Goal: Transaction & Acquisition: Purchase product/service

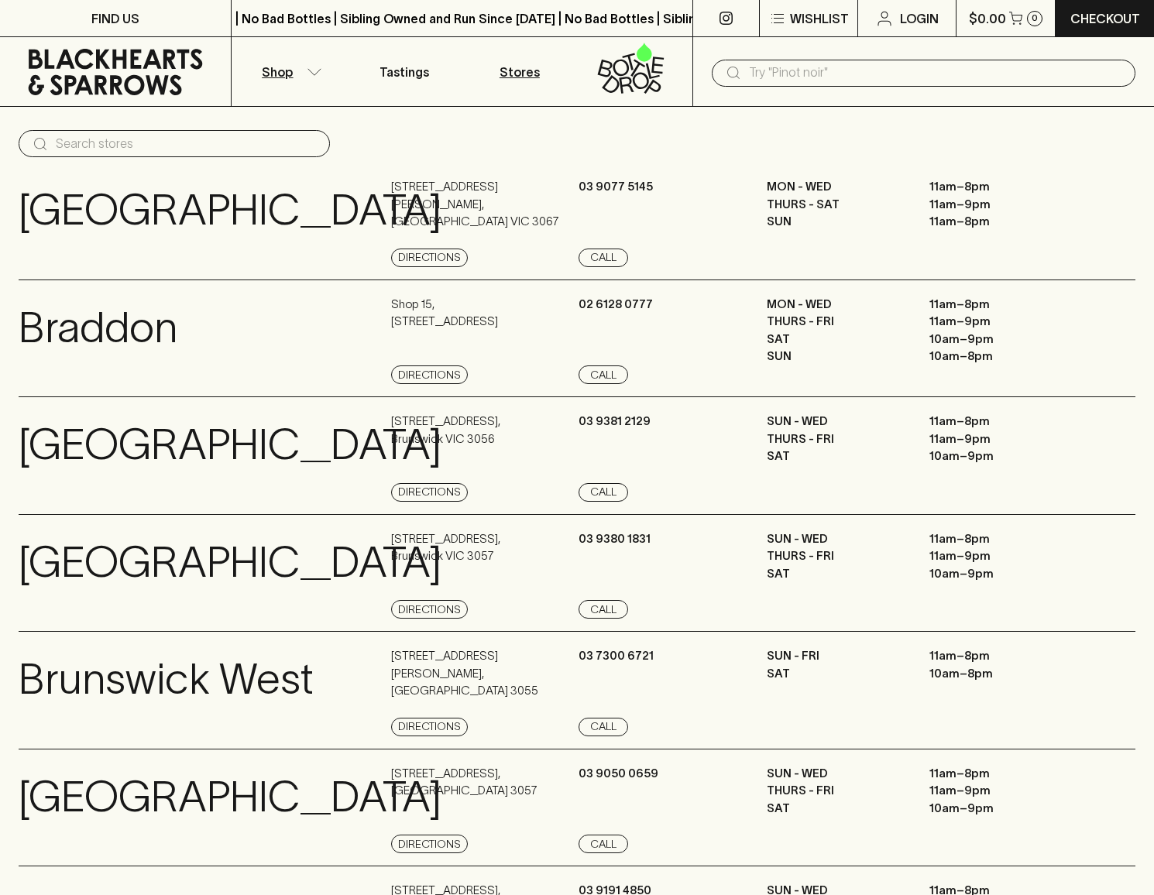
click at [294, 72] on button "Shop" at bounding box center [289, 71] width 115 height 69
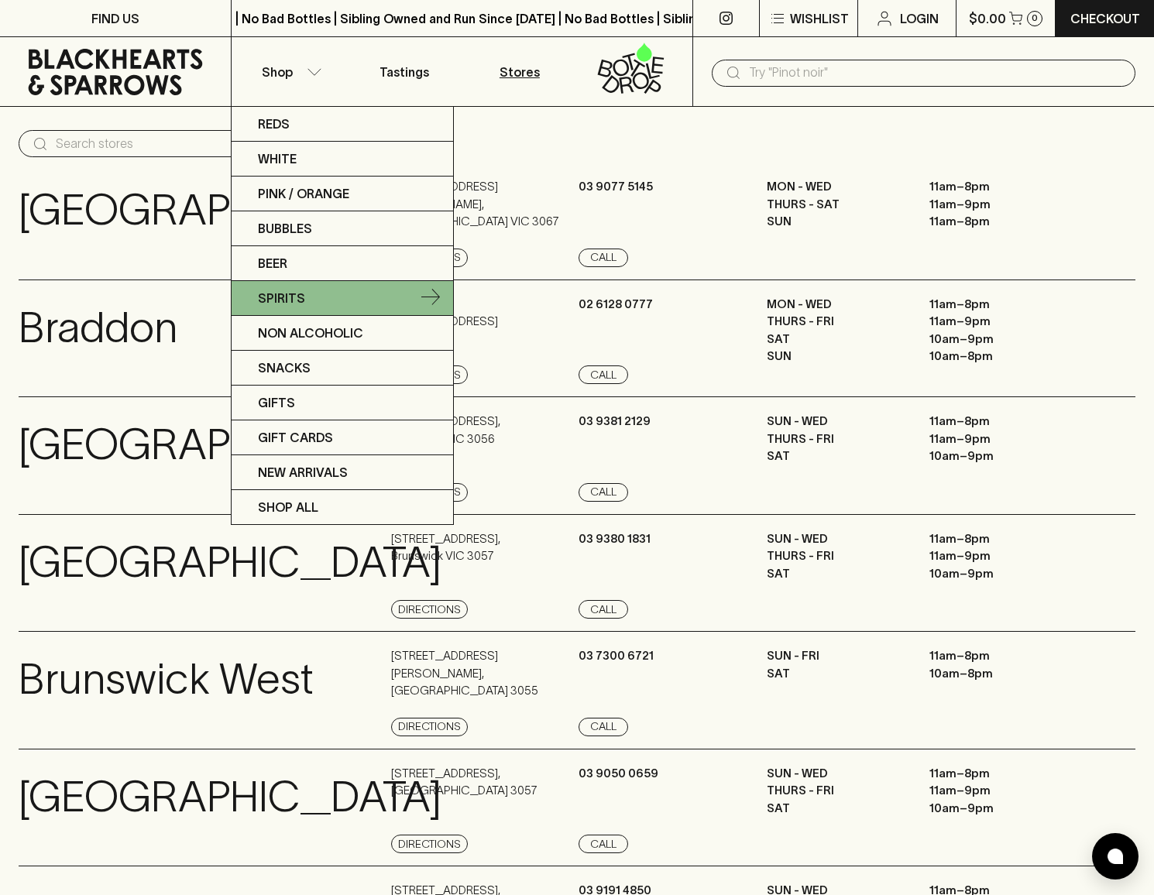
click at [288, 313] on link "Spirits" at bounding box center [343, 298] width 222 height 35
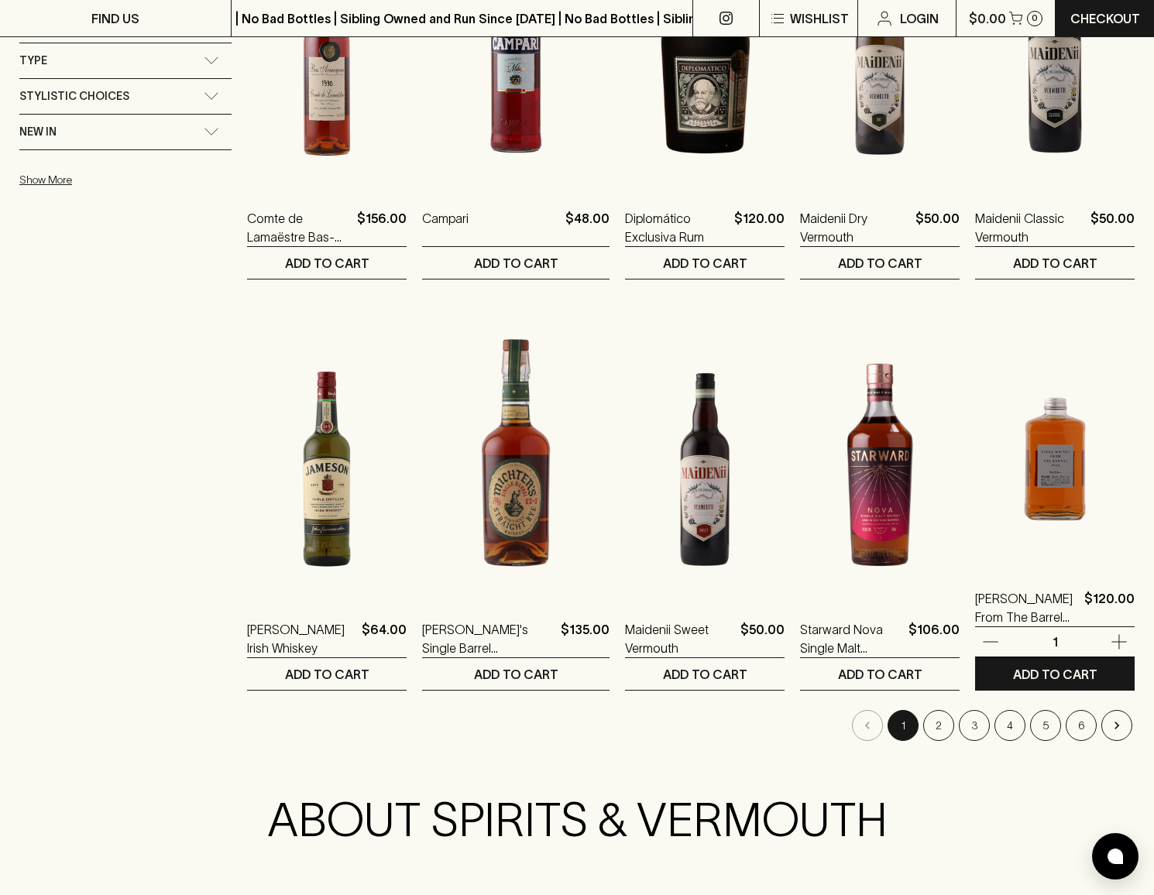
scroll to position [1321, 0]
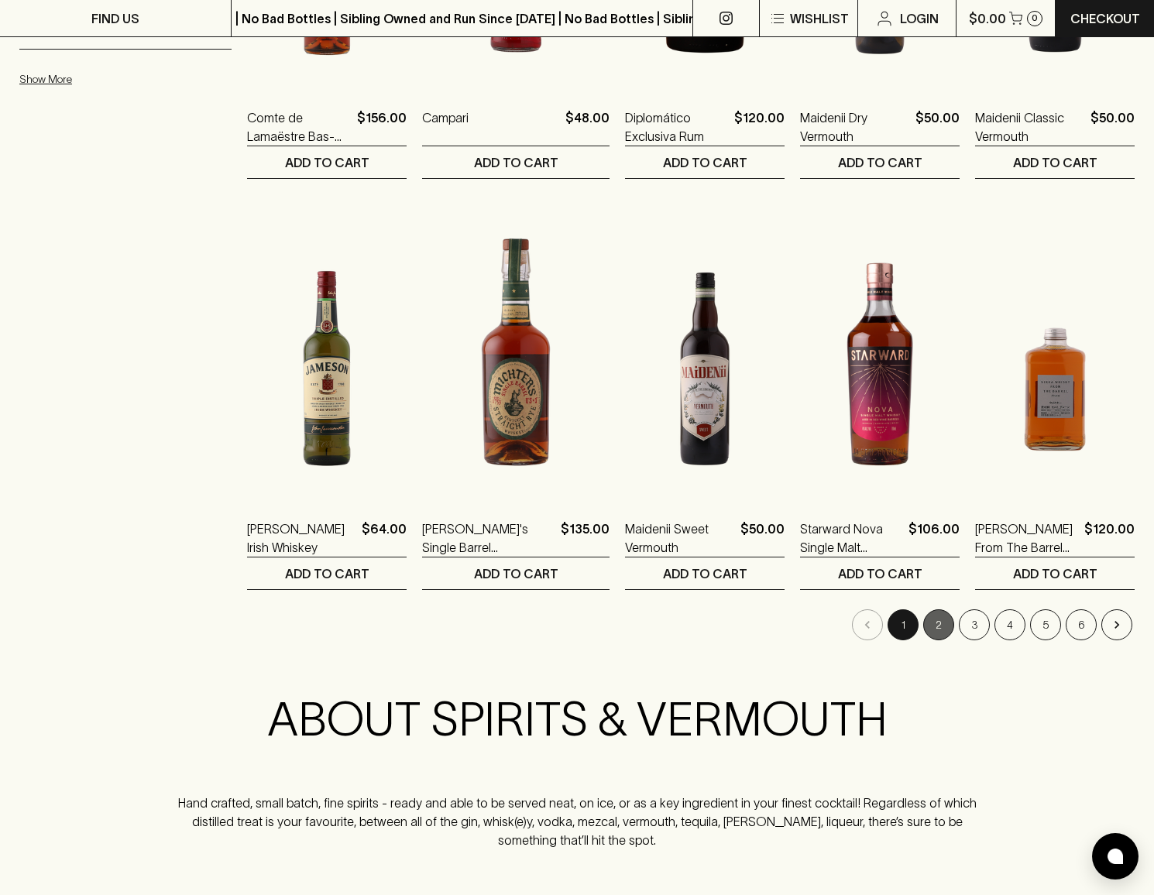
click at [936, 629] on button "2" at bounding box center [938, 625] width 31 height 31
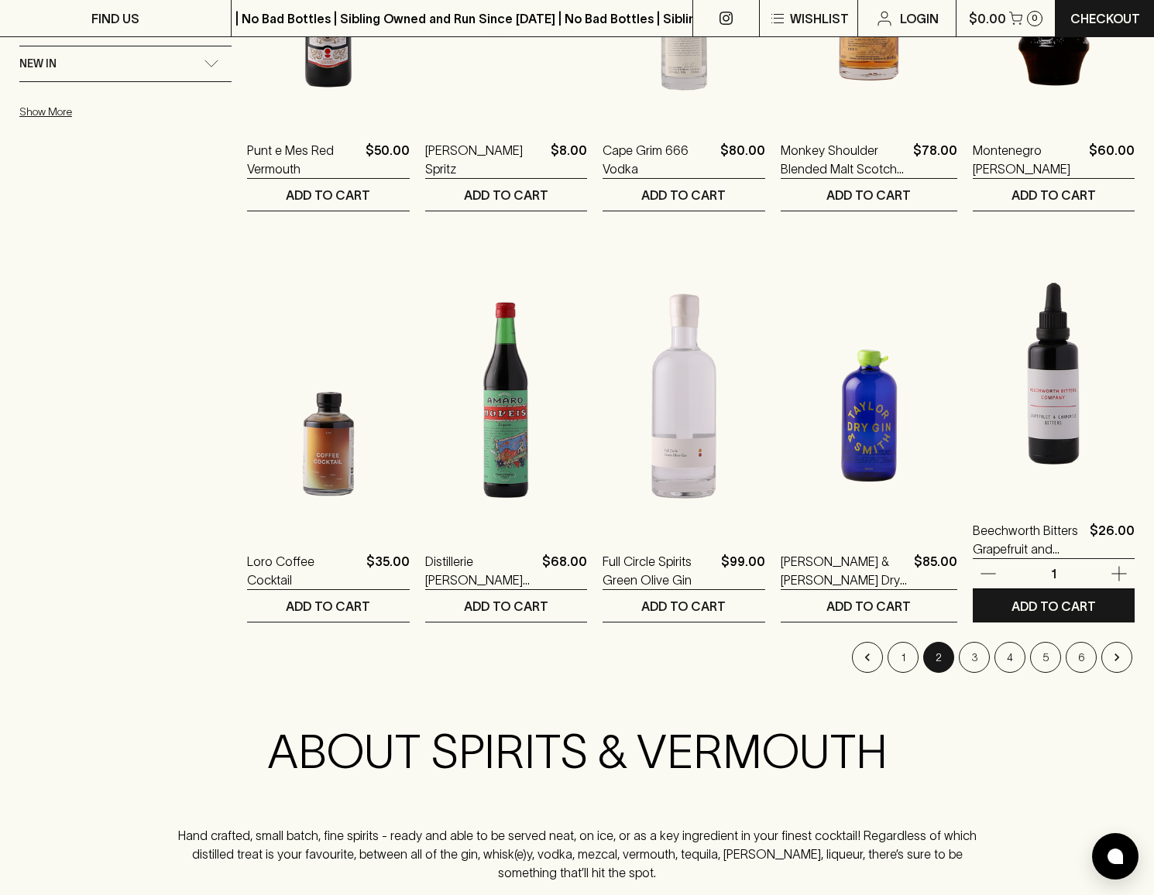
scroll to position [1458, 0]
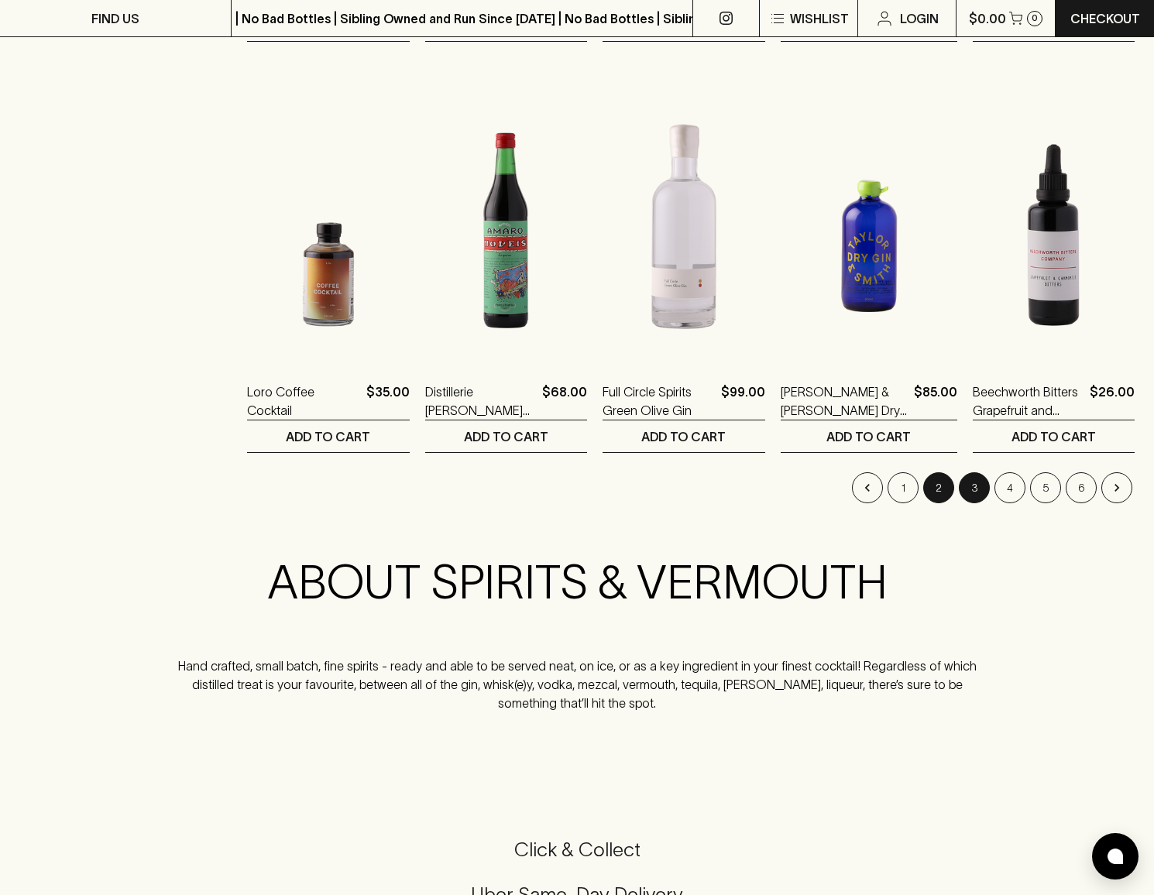
click at [977, 499] on button "3" at bounding box center [974, 487] width 31 height 31
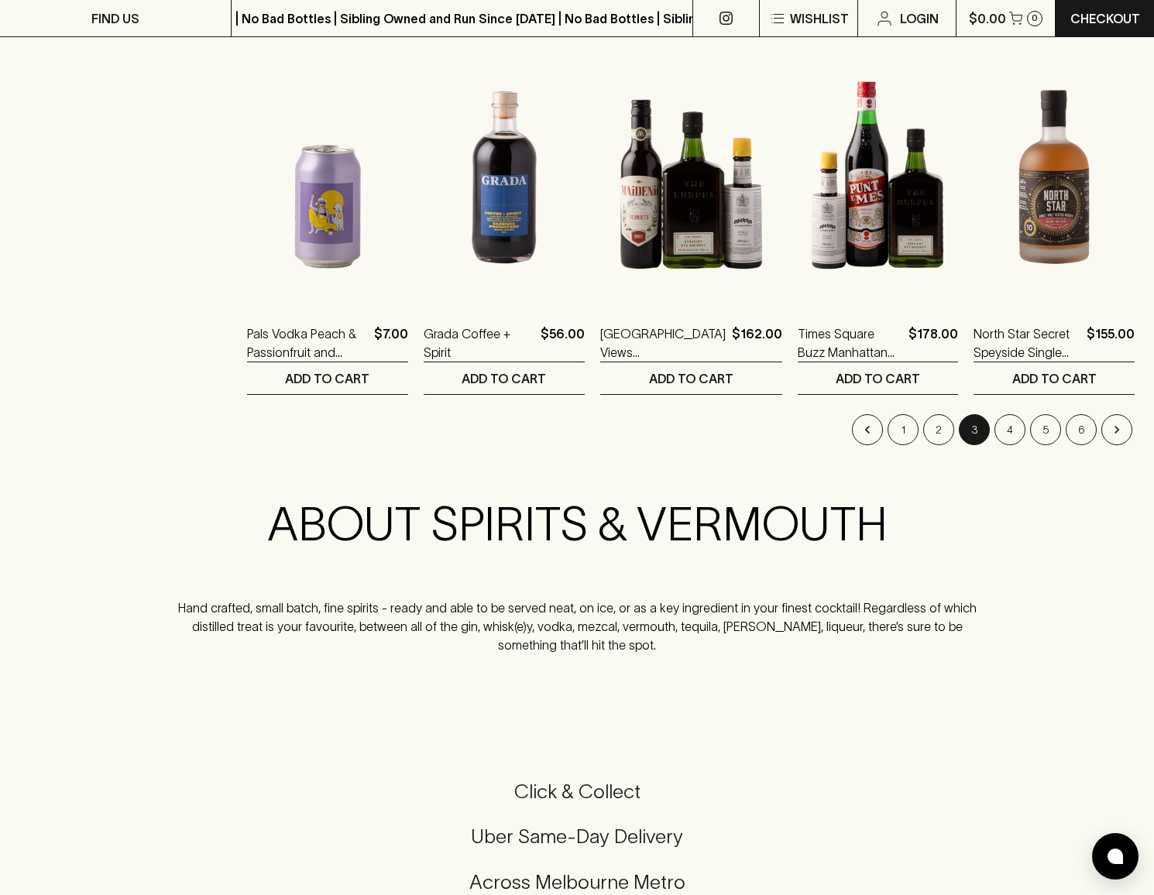
scroll to position [1517, 0]
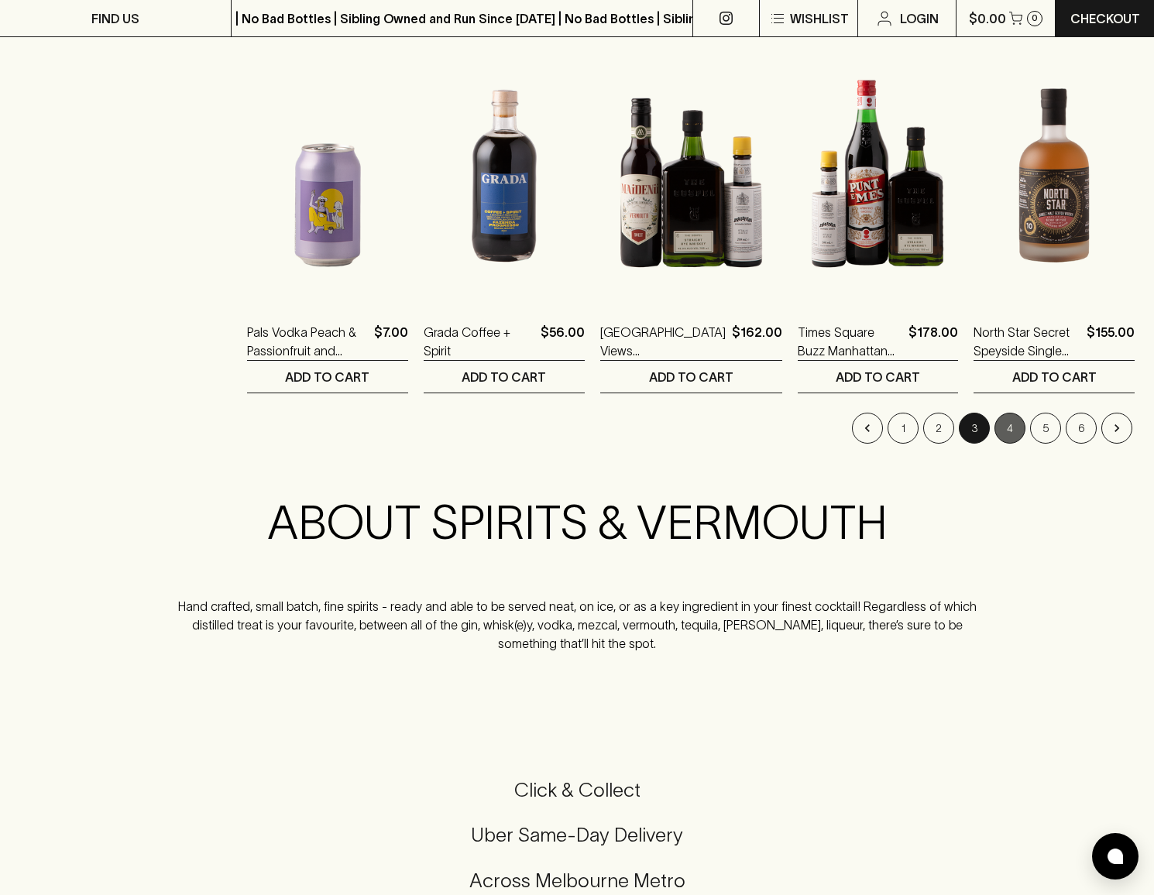
click at [1001, 441] on button "4" at bounding box center [1009, 428] width 31 height 31
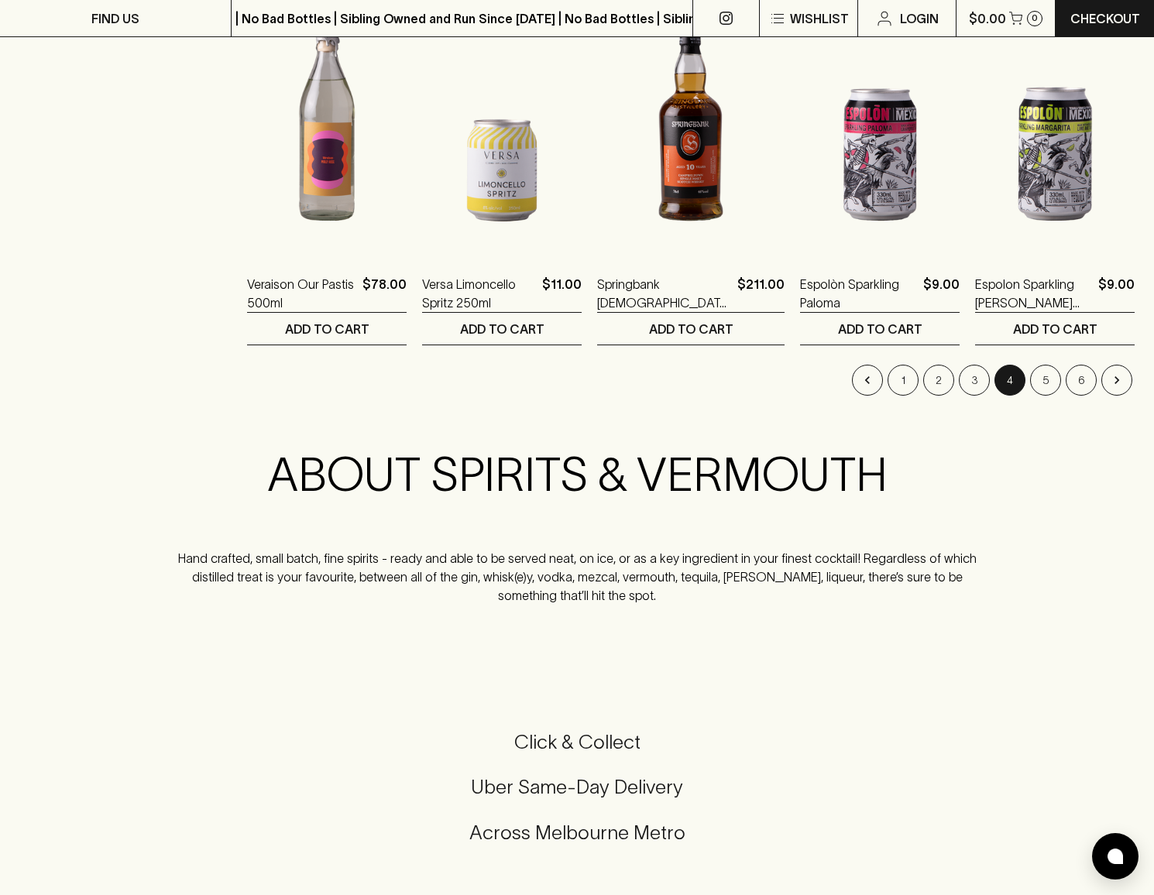
scroll to position [1322, 0]
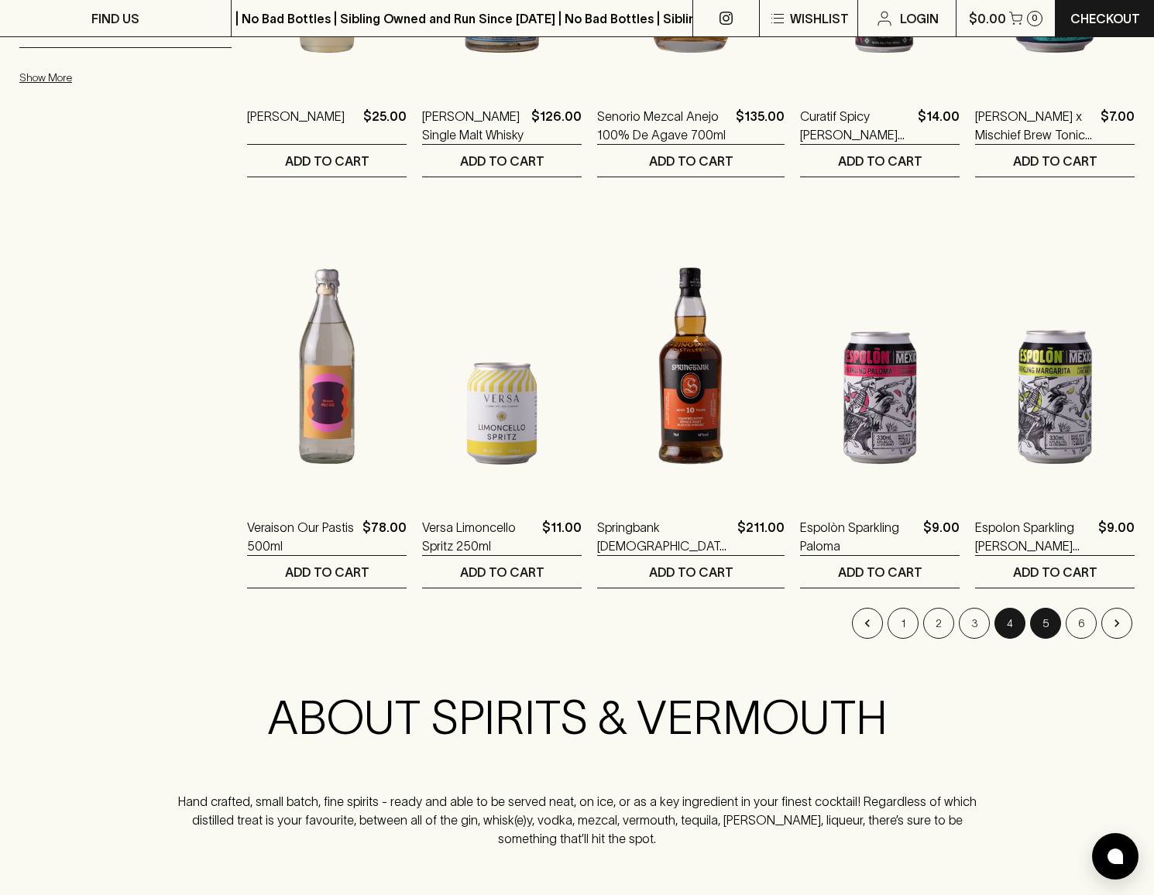
click at [1028, 621] on li "5" at bounding box center [1046, 623] width 36 height 31
click at [1032, 622] on button "5" at bounding box center [1045, 623] width 31 height 31
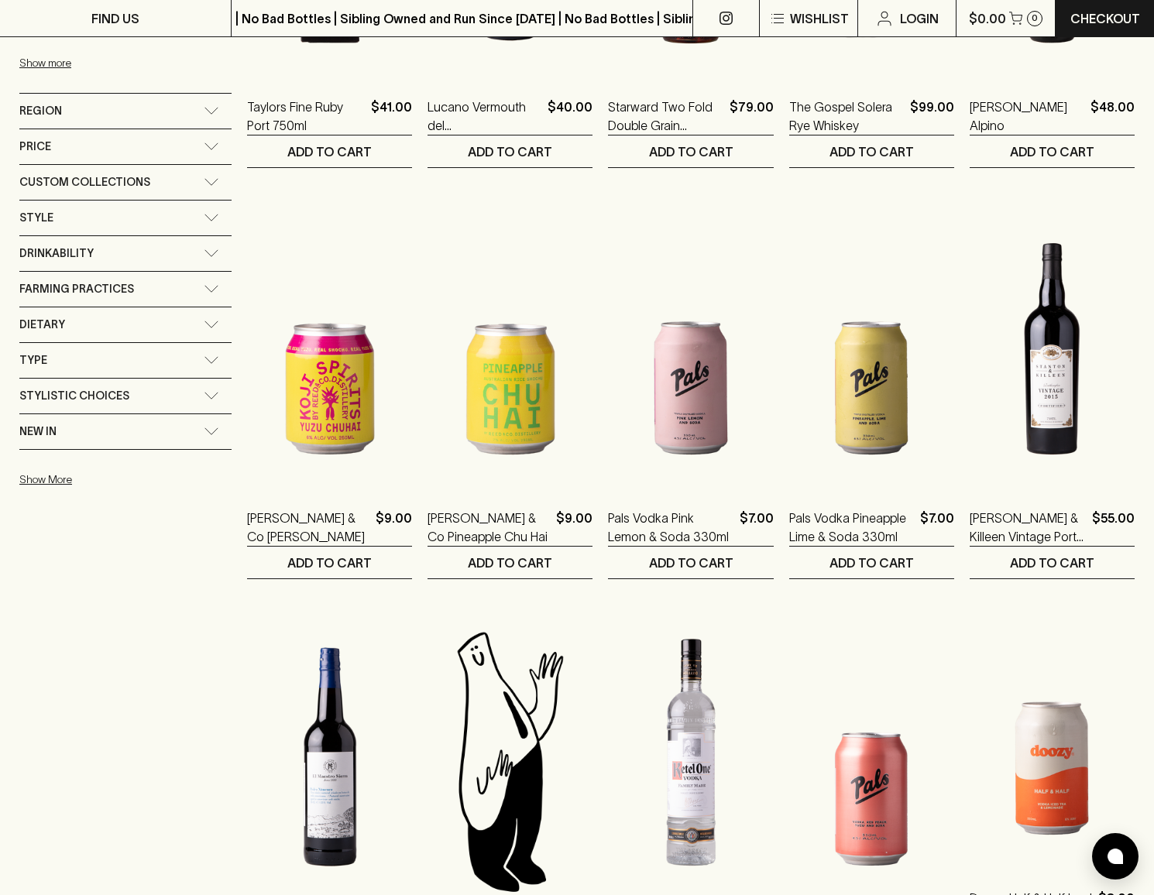
scroll to position [1396, 0]
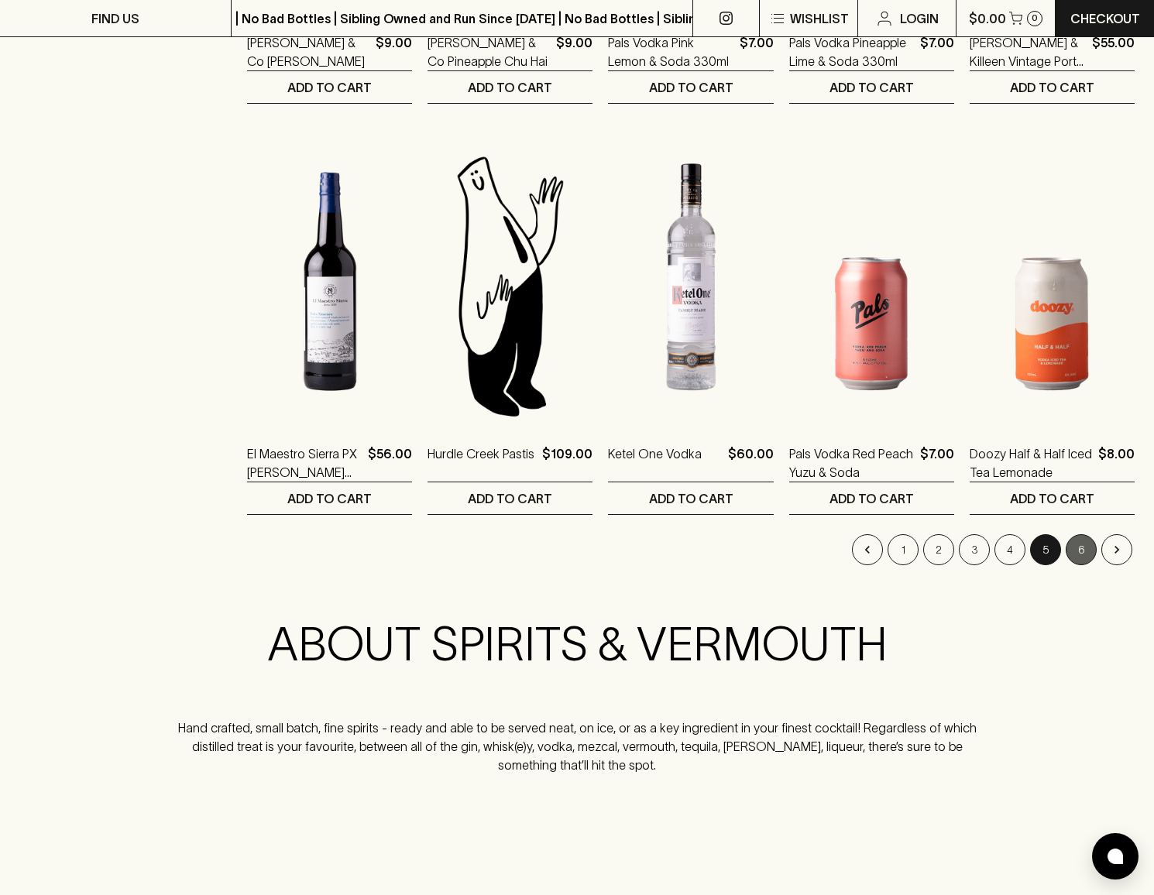
click at [1077, 549] on button "6" at bounding box center [1081, 549] width 31 height 31
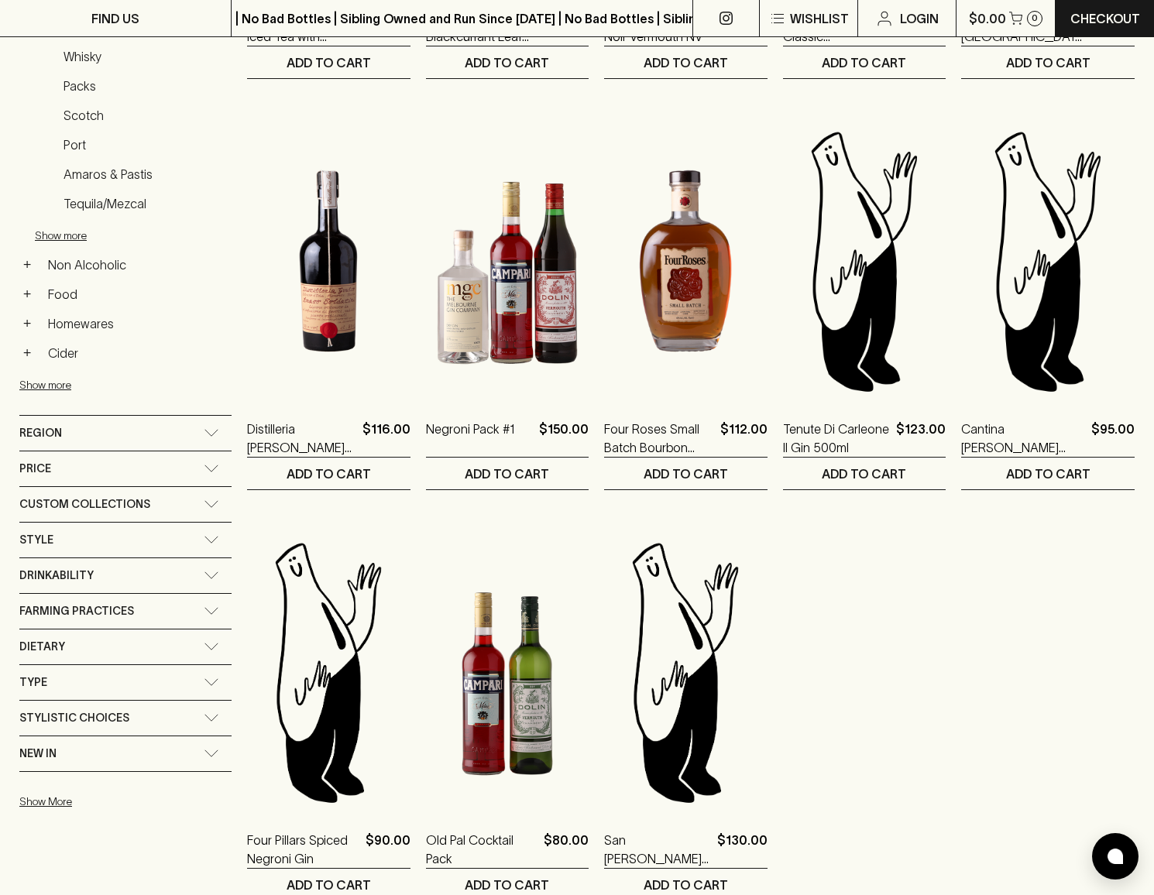
scroll to position [603, 0]
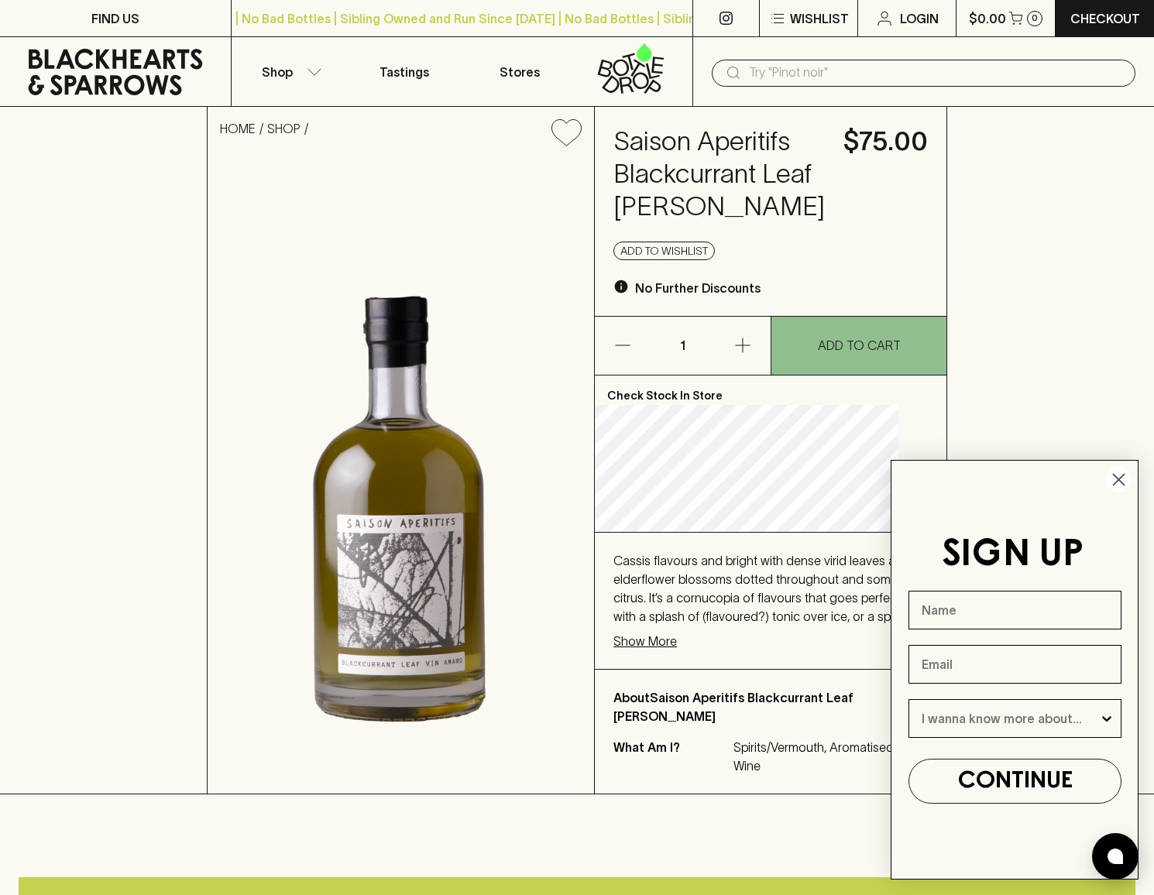
click at [1122, 483] on icon "Close dialog" at bounding box center [1119, 480] width 11 height 11
